Goal: Navigation & Orientation: Go to known website

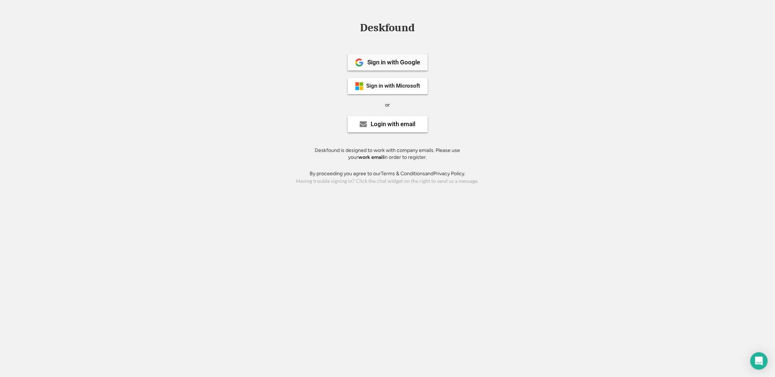
click at [386, 67] on div "Sign in with Google" at bounding box center [388, 62] width 80 height 16
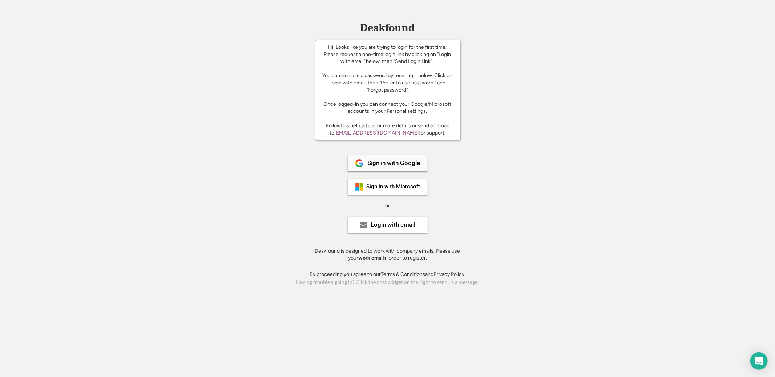
click at [404, 163] on div "Sign in with Google" at bounding box center [394, 163] width 53 height 6
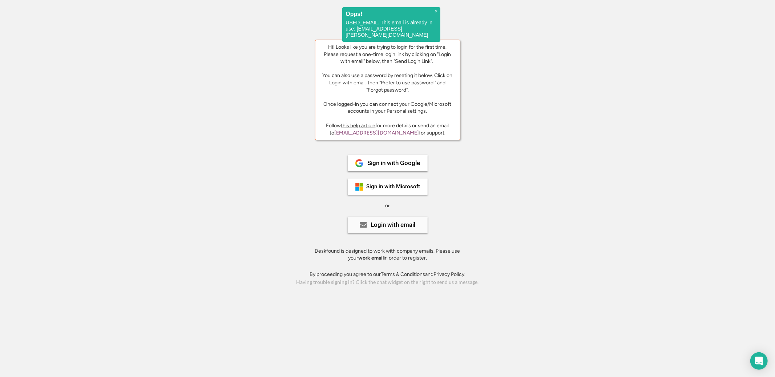
click at [390, 218] on div "Login with email" at bounding box center [388, 225] width 80 height 16
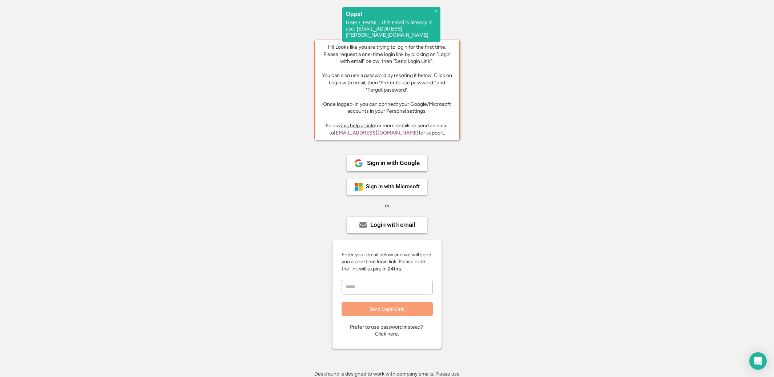
click at [377, 287] on input "email" at bounding box center [387, 287] width 91 height 15
type input "**********"
click at [391, 306] on button "Send Login Link" at bounding box center [387, 309] width 91 height 15
